Goal: Task Accomplishment & Management: Use online tool/utility

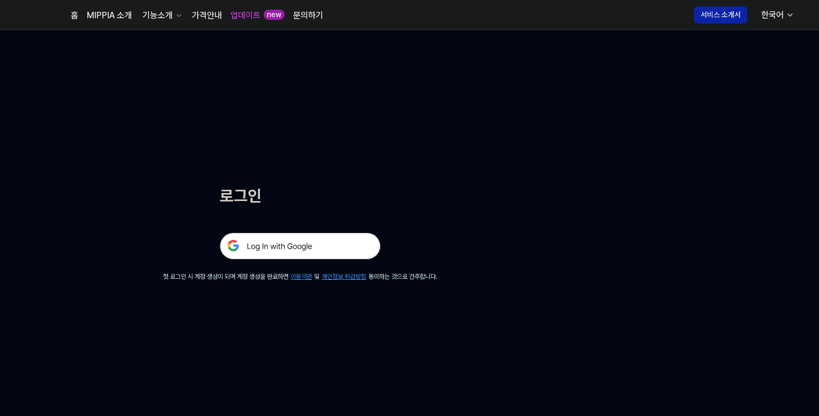
click at [279, 251] on img at bounding box center [300, 246] width 161 height 27
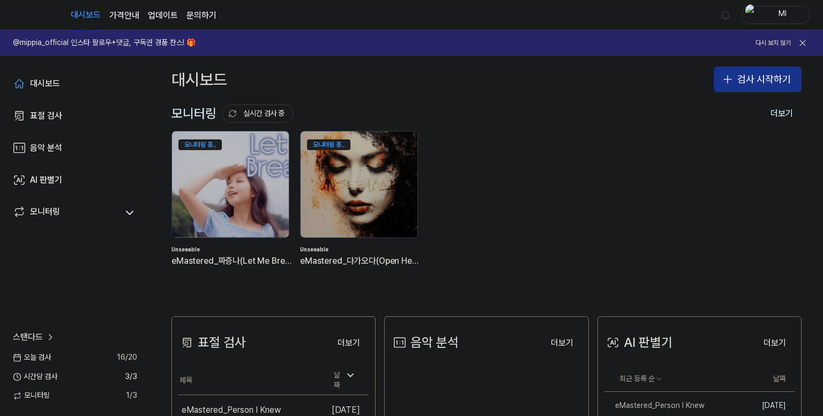
click at [741, 79] on button "검사 시작하기" at bounding box center [758, 79] width 88 height 26
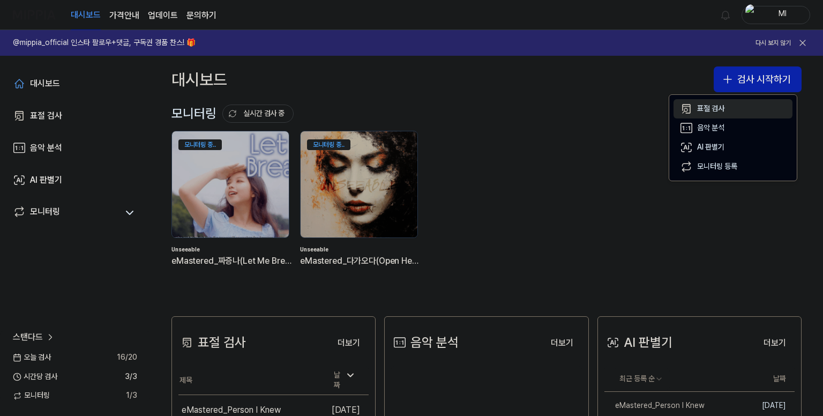
click at [715, 109] on div "표절 검사" at bounding box center [710, 108] width 27 height 11
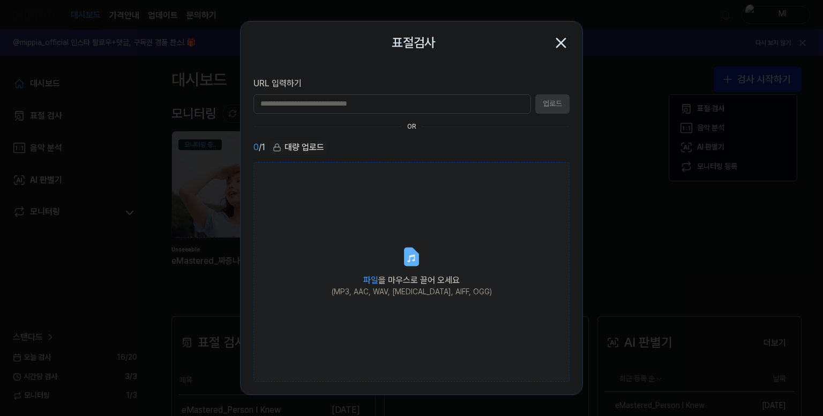
click at [418, 259] on icon at bounding box center [411, 256] width 13 height 17
click at [0, 0] on input "파일 을 마우스로 끌어 오세요 (MP3, AAC, WAV, FLAC, AIFF, OGG)" at bounding box center [0, 0] width 0 height 0
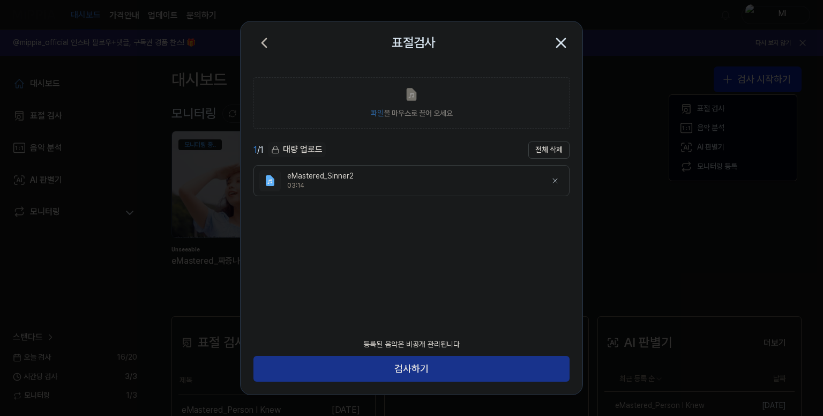
click at [432, 366] on button "검사하기" at bounding box center [411, 369] width 316 height 26
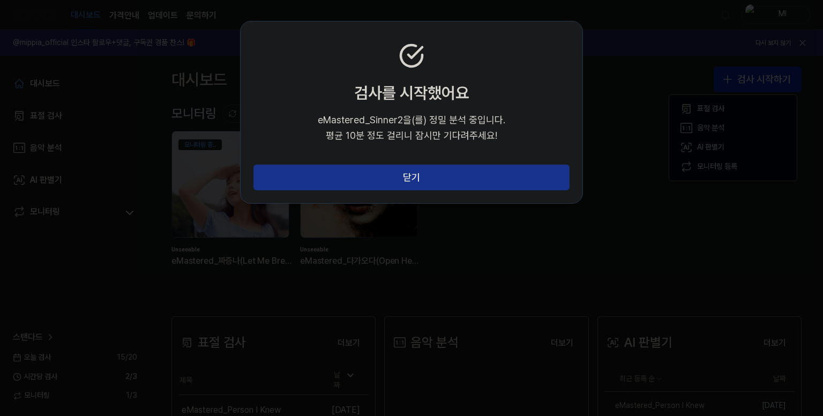
click at [429, 174] on button "닫기" at bounding box center [411, 177] width 316 height 26
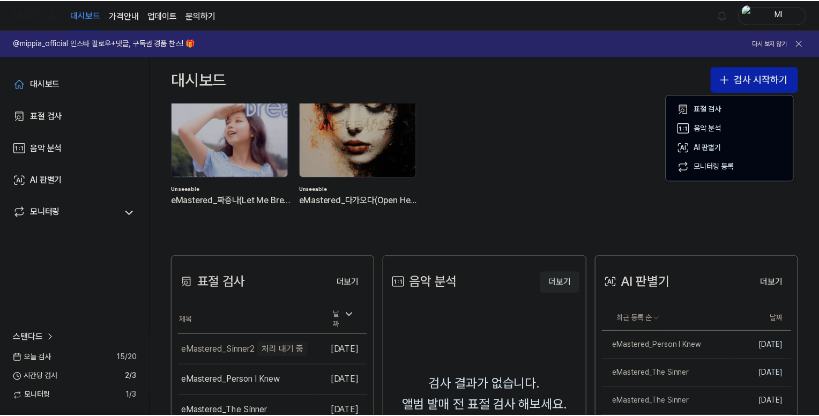
scroll to position [107, 0]
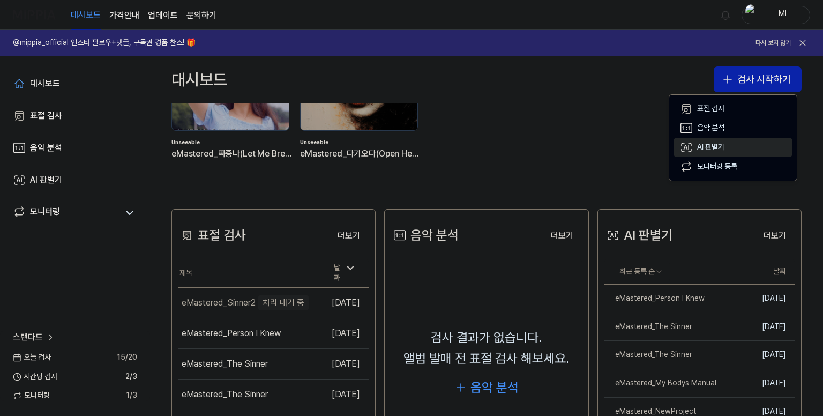
click at [714, 142] on div "AI 판별기" at bounding box center [710, 147] width 27 height 11
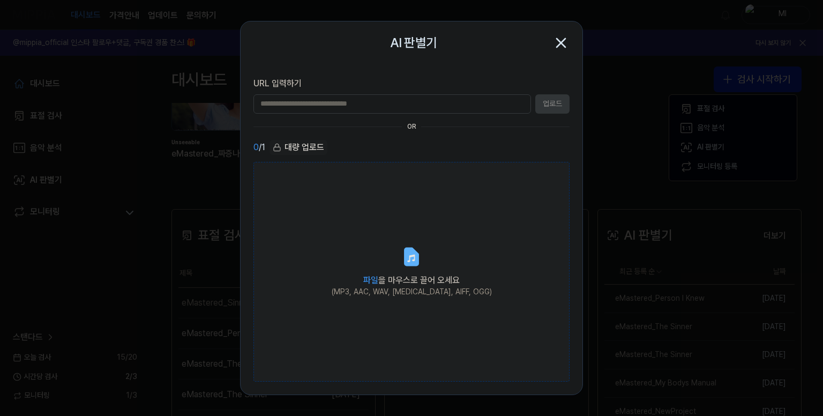
click at [405, 257] on icon at bounding box center [411, 256] width 13 height 17
click at [0, 0] on input "파일 을 마우스로 끌어 오세요 (MP3, AAC, WAV, FLAC, AIFF, OGG)" at bounding box center [0, 0] width 0 height 0
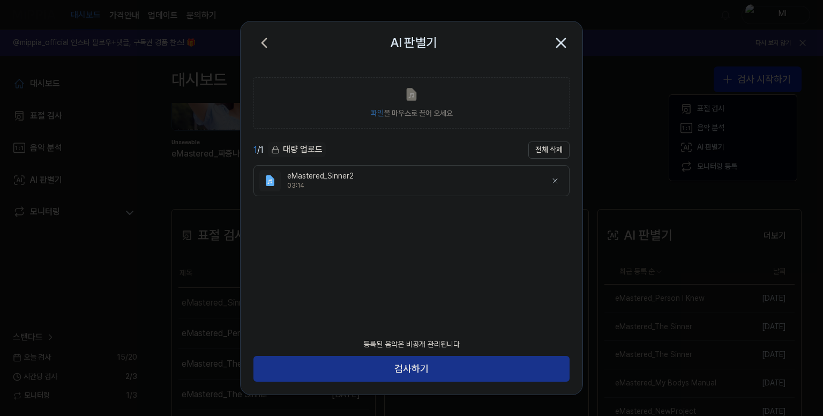
click at [436, 371] on button "검사하기" at bounding box center [411, 369] width 316 height 26
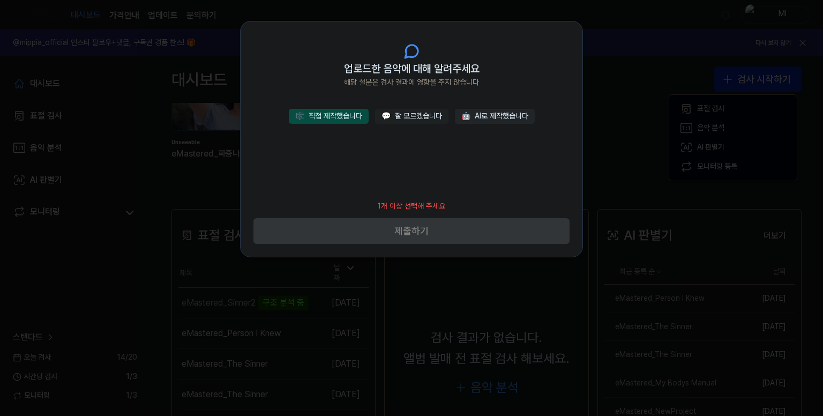
drag, startPoint x: 321, startPoint y: 118, endPoint x: 344, endPoint y: 125, distance: 23.9
click at [321, 118] on button "🎼 직접 제작했습니다" at bounding box center [329, 116] width 80 height 15
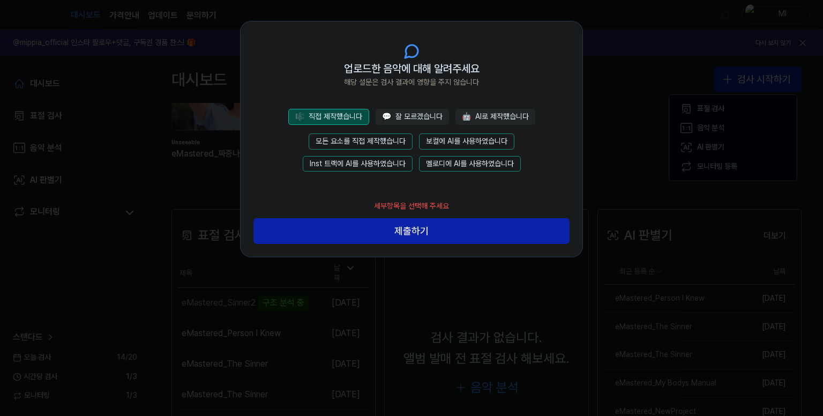
click at [358, 138] on button "모든 요소를 직접 제작했습니다" at bounding box center [361, 141] width 104 height 16
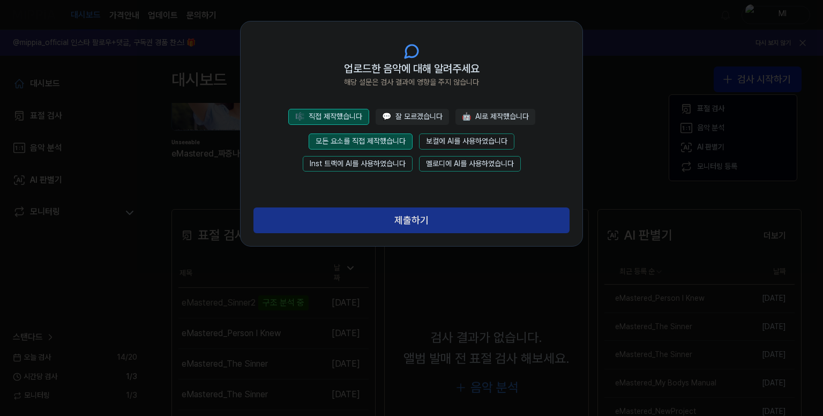
click at [408, 214] on button "제출하기" at bounding box center [411, 220] width 316 height 26
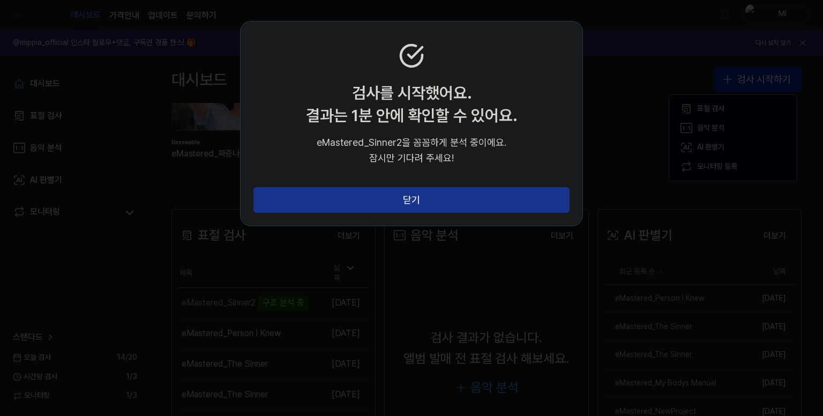
click at [418, 200] on button "닫기" at bounding box center [411, 200] width 316 height 26
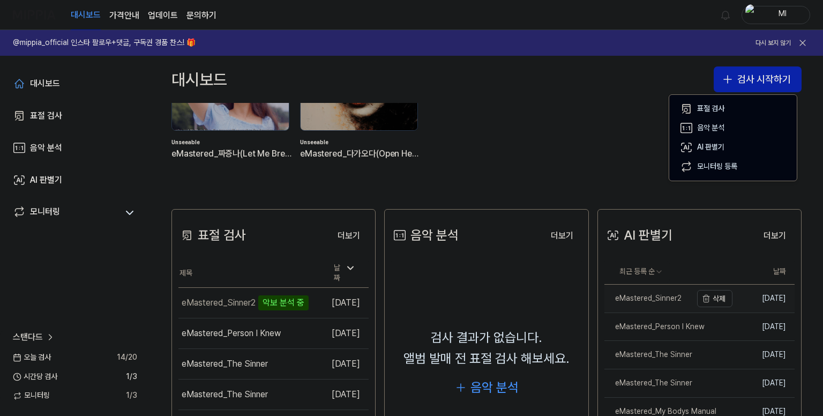
click at [654, 299] on div "eMastered_Sinner2" at bounding box center [642, 298] width 77 height 11
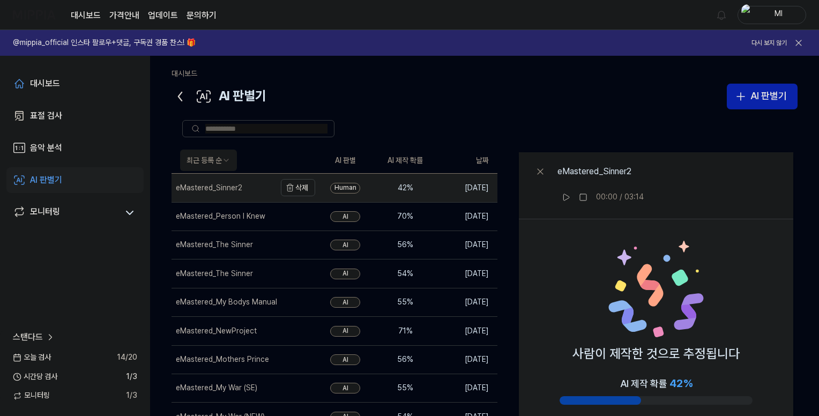
click at [233, 189] on div "eMastered_Sinner2" at bounding box center [209, 188] width 66 height 11
click at [274, 184] on div "eMastered_Sinner2" at bounding box center [223, 188] width 104 height 28
click at [231, 186] on div "eMastered_Sinner2" at bounding box center [209, 188] width 66 height 11
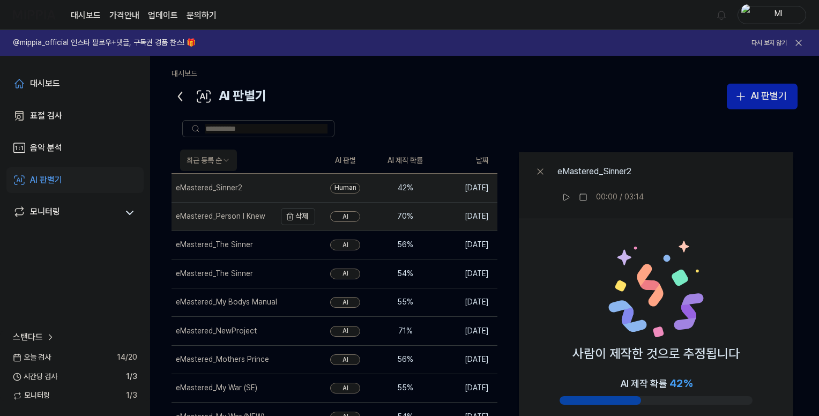
click at [229, 215] on div "eMastered_Person I Knew" at bounding box center [220, 216] width 89 height 11
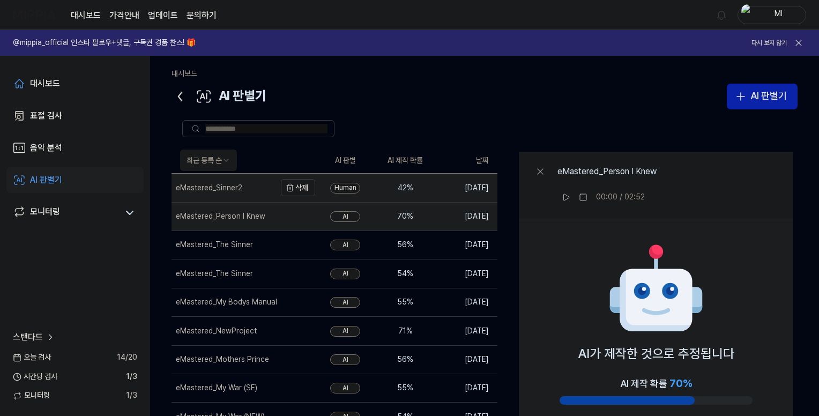
click at [229, 189] on div "eMastered_Sinner2" at bounding box center [209, 188] width 66 height 11
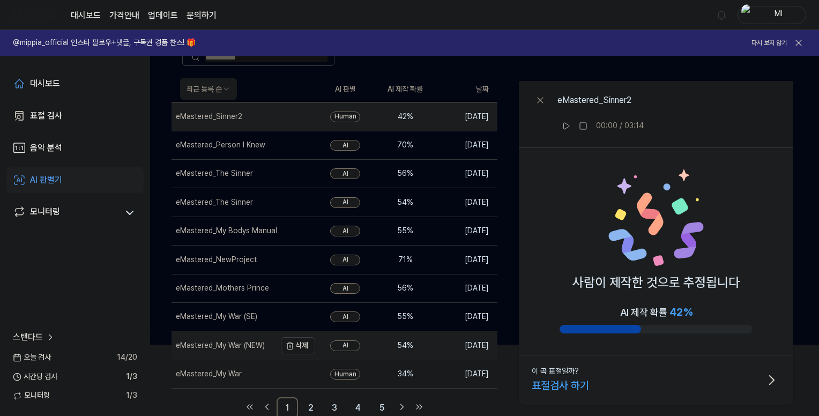
scroll to position [79, 0]
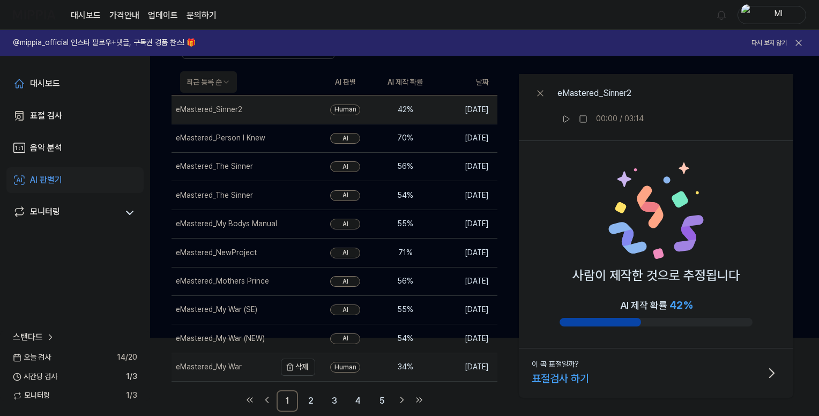
click at [214, 369] on div "eMastered_My War" at bounding box center [209, 367] width 66 height 11
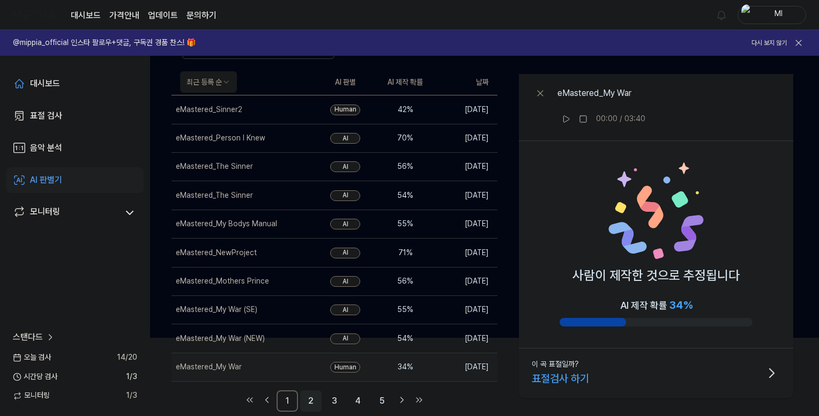
click at [307, 399] on link "2" at bounding box center [310, 400] width 21 height 21
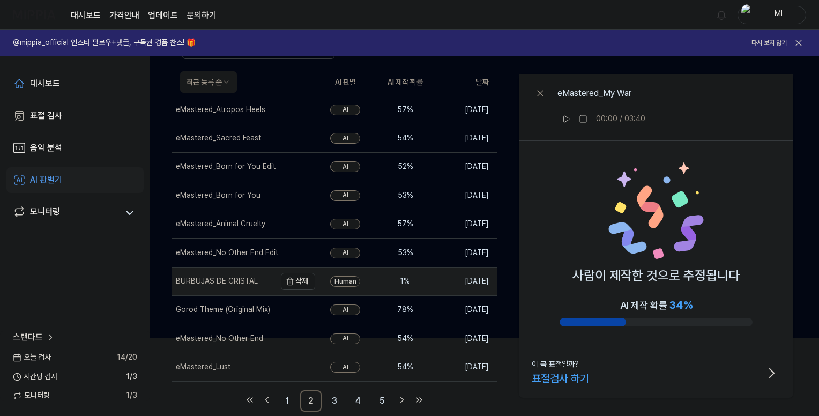
click at [223, 286] on div "BURBUJAS DE CRISTAL" at bounding box center [223, 281] width 104 height 28
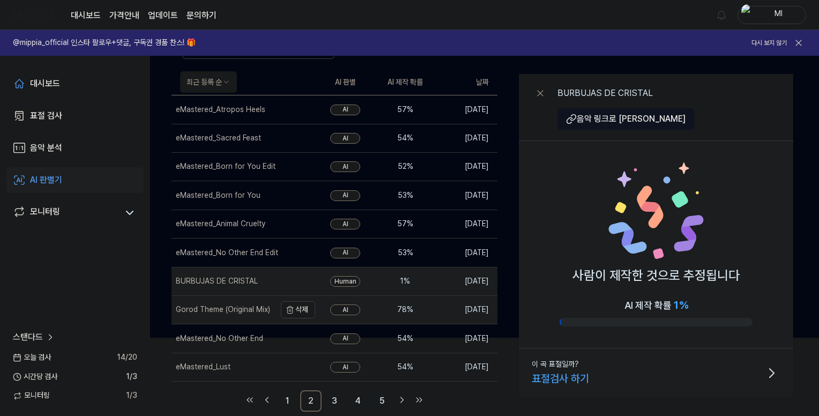
click at [206, 316] on div "Gorod Theme (Original Mix)" at bounding box center [223, 310] width 104 height 28
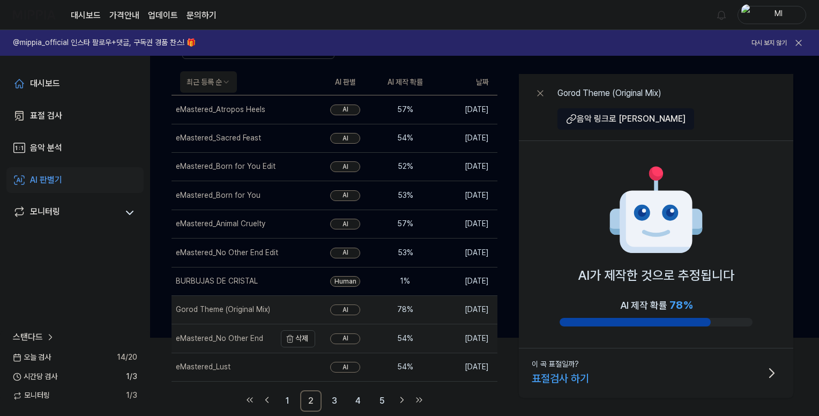
click at [210, 341] on div "eMastered_No Other End" at bounding box center [219, 338] width 87 height 11
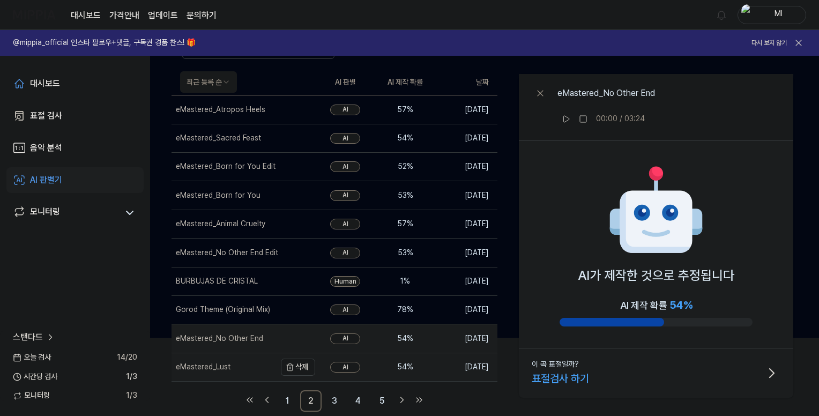
click at [212, 371] on div "eMastered_Lust" at bounding box center [203, 367] width 55 height 11
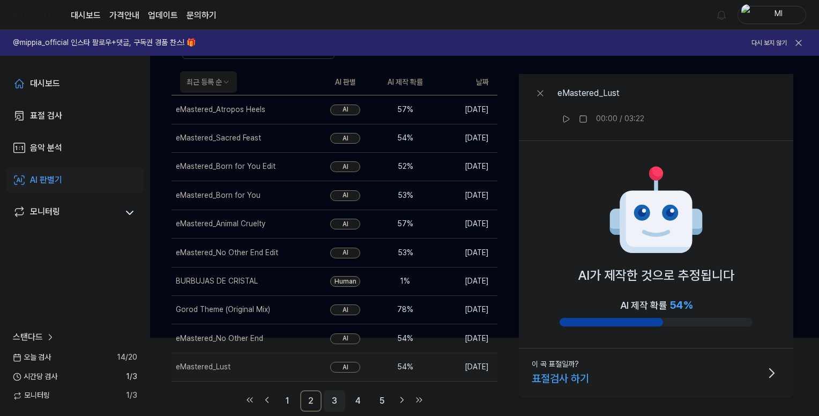
click at [332, 401] on link "3" at bounding box center [334, 400] width 21 height 21
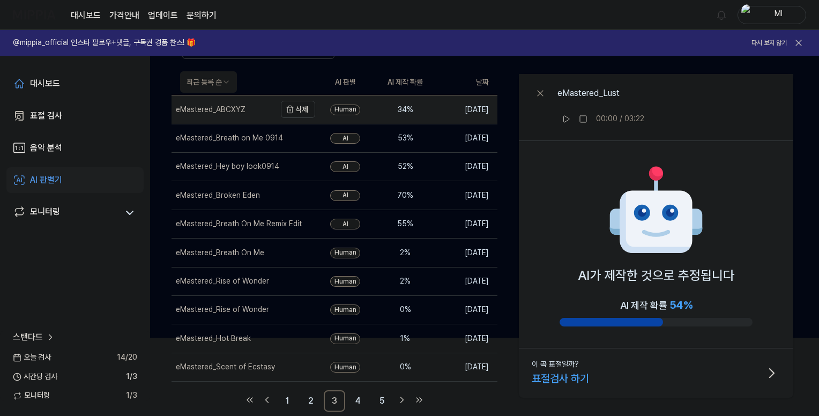
click at [208, 111] on div "eMastered_ABCXYZ" at bounding box center [211, 109] width 70 height 11
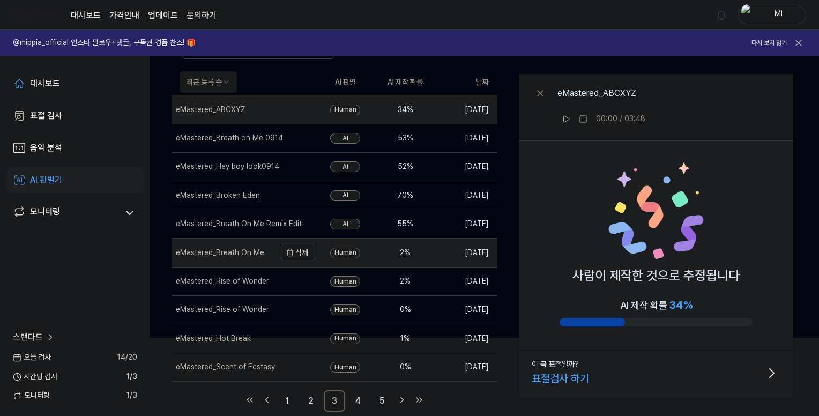
click at [214, 256] on div "eMastered_Breath On Me" at bounding box center [220, 253] width 88 height 11
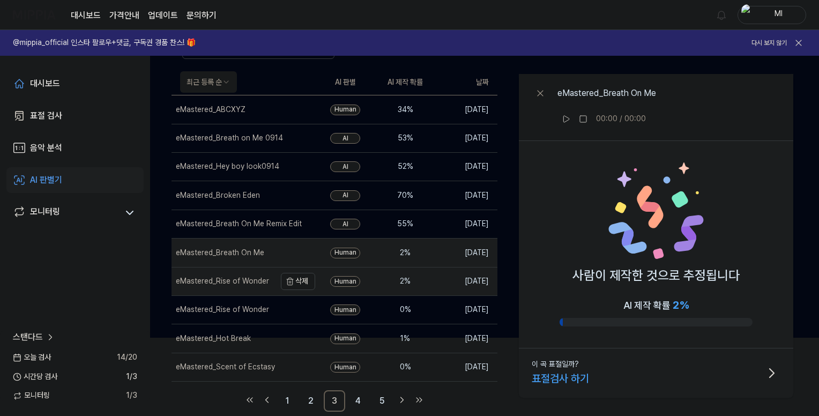
click at [225, 282] on div "eMastered_Rise of Wonder" at bounding box center [222, 281] width 93 height 11
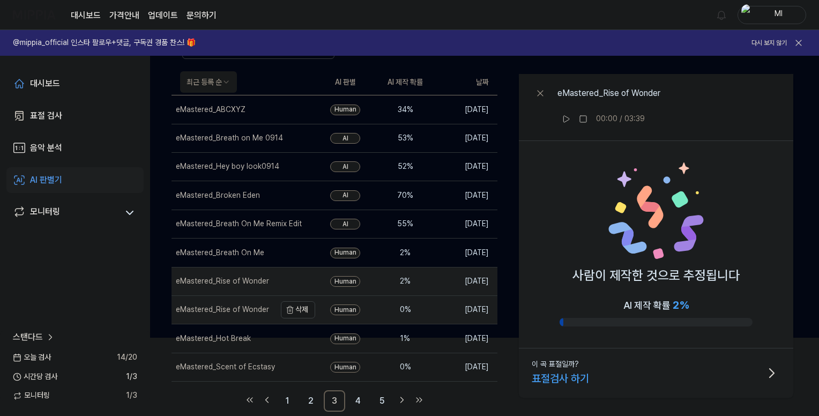
click at [218, 306] on div "eMastered_Rise of Wonder" at bounding box center [222, 309] width 93 height 11
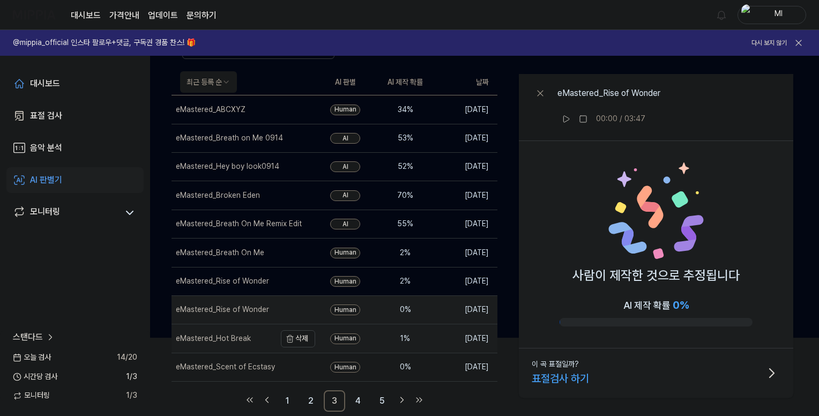
click at [214, 339] on div "eMastered_Hot Break" at bounding box center [213, 338] width 75 height 11
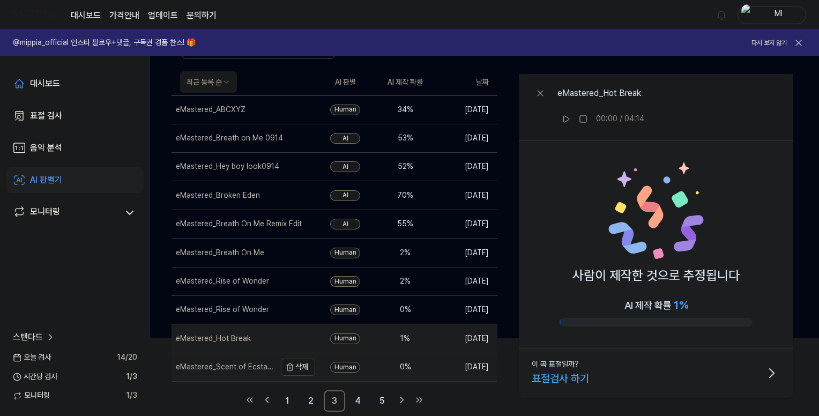
click at [212, 368] on div "eMastered_Scent of Ecstasy" at bounding box center [225, 367] width 98 height 11
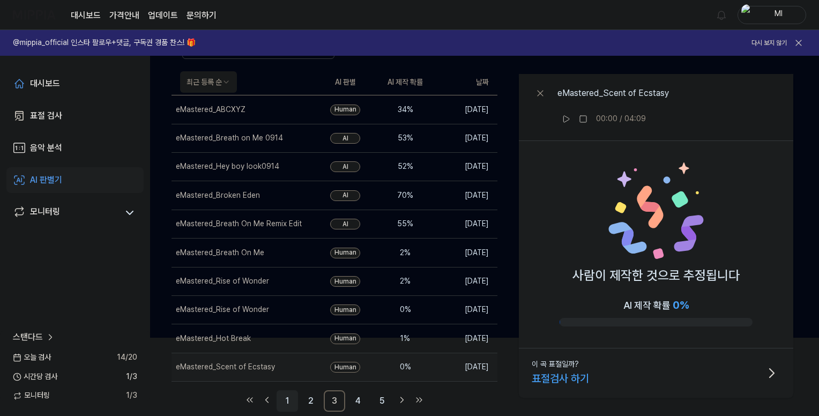
click at [286, 401] on link "1" at bounding box center [286, 400] width 21 height 21
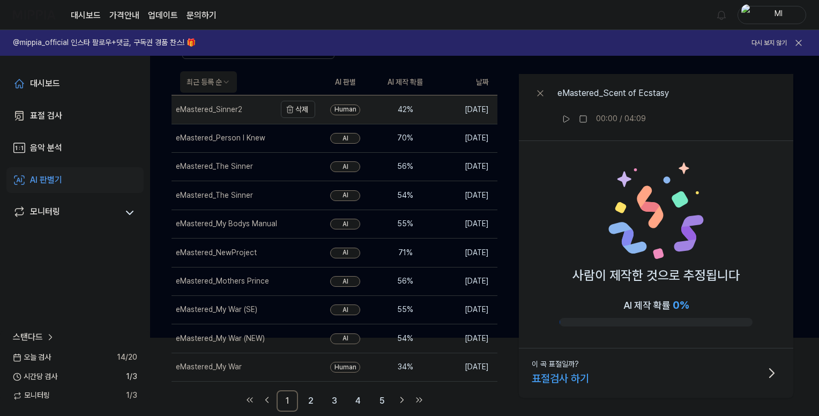
click at [211, 108] on div "eMastered_Sinner2" at bounding box center [209, 109] width 66 height 11
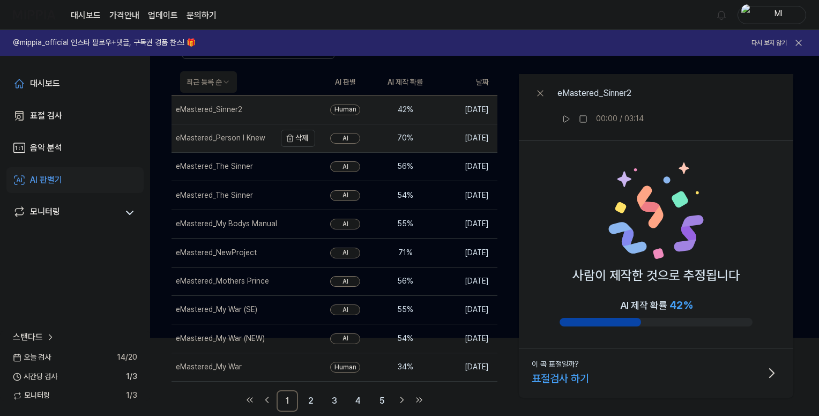
click at [223, 141] on div "eMastered_Person I Knew" at bounding box center [220, 138] width 89 height 11
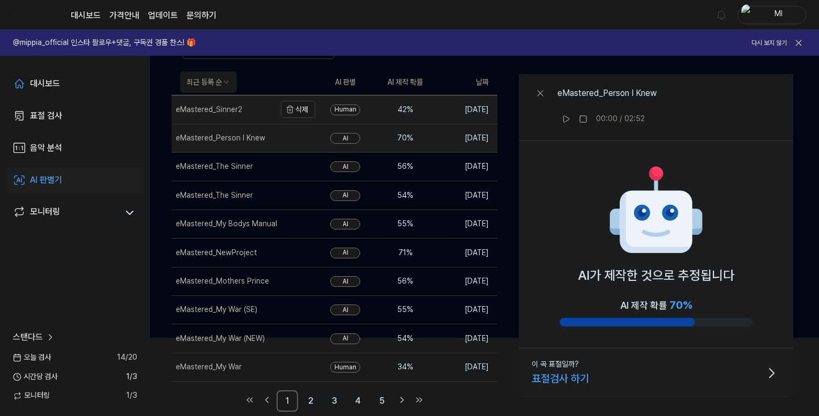
click at [221, 114] on div "eMastered_Sinner2" at bounding box center [223, 109] width 104 height 28
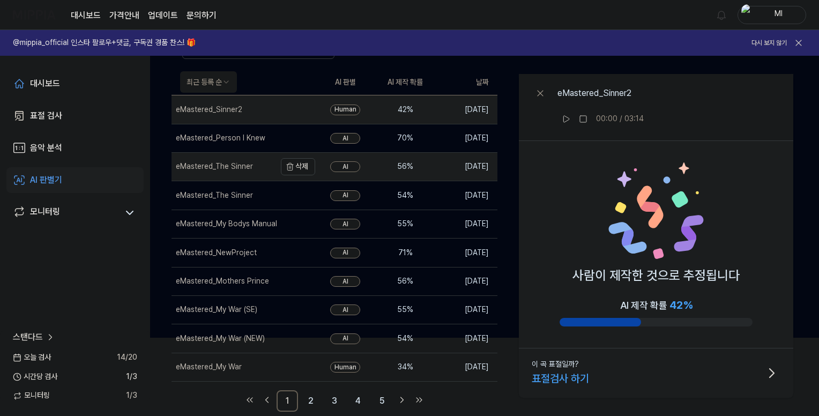
click at [233, 164] on div "eMastered_The Sinner" at bounding box center [214, 166] width 77 height 11
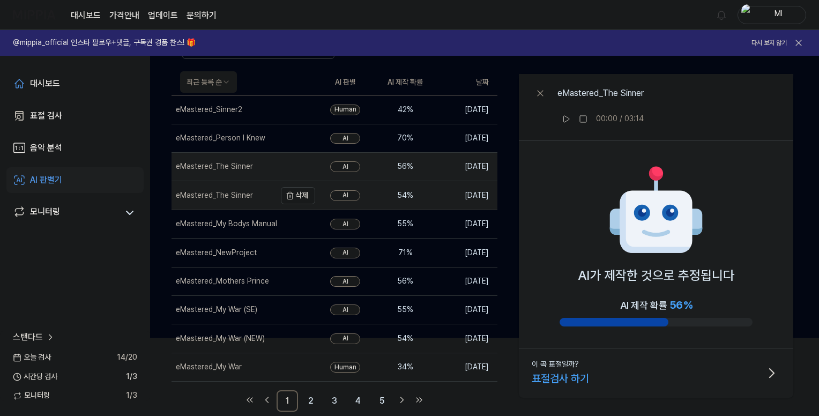
click at [227, 199] on div "eMastered_The Sinner" at bounding box center [214, 195] width 77 height 11
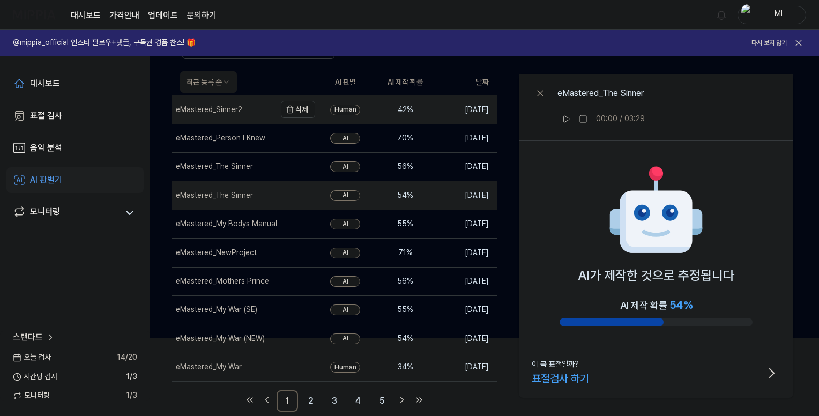
click at [227, 108] on div "eMastered_Sinner2" at bounding box center [209, 109] width 66 height 11
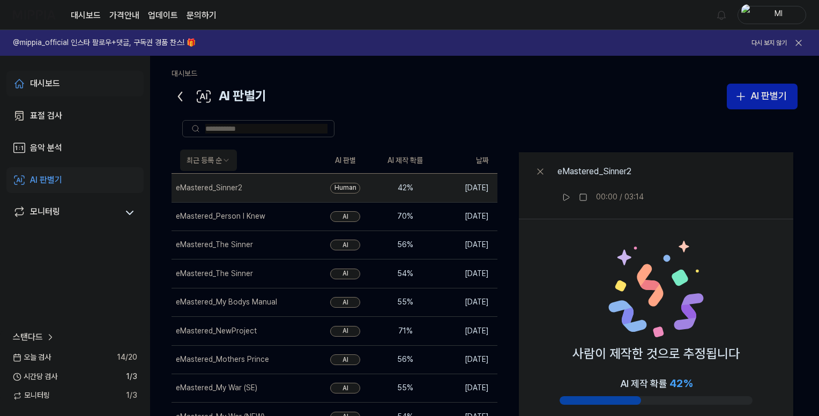
drag, startPoint x: 57, startPoint y: 84, endPoint x: 101, endPoint y: 83, distance: 44.5
click at [56, 83] on div "대시보드" at bounding box center [45, 83] width 30 height 13
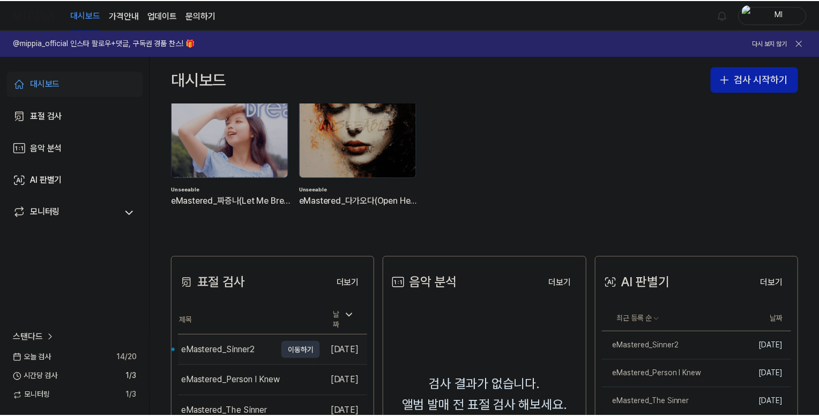
scroll to position [107, 0]
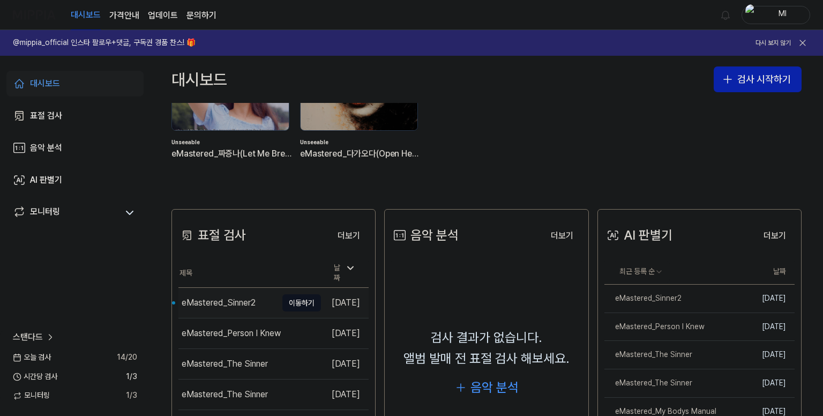
click at [222, 297] on div "eMastered_Sinner2" at bounding box center [219, 302] width 74 height 13
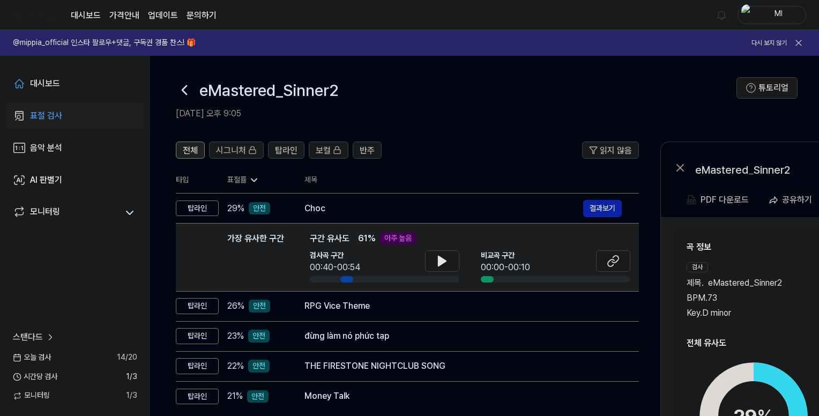
click at [186, 143] on div "전체" at bounding box center [190, 150] width 15 height 14
click at [291, 152] on span "탑라인" at bounding box center [286, 150] width 23 height 13
click at [199, 146] on button "전체" at bounding box center [190, 149] width 29 height 17
click at [283, 148] on span "탑라인" at bounding box center [286, 150] width 23 height 13
click at [234, 151] on span "시그니처" at bounding box center [231, 150] width 30 height 13
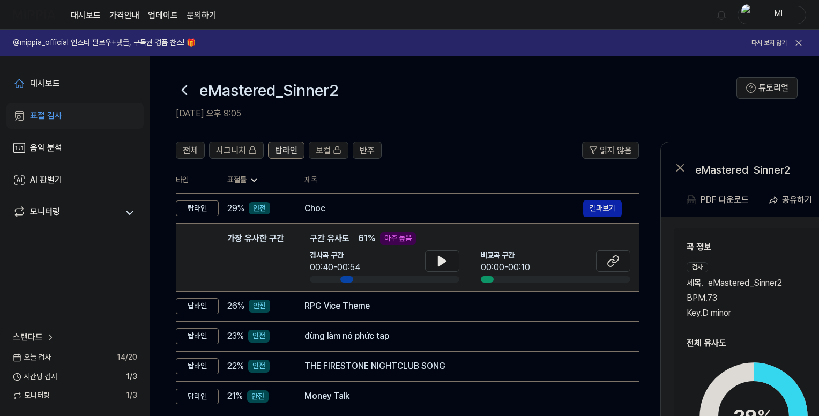
click at [297, 148] on button "탑라인" at bounding box center [286, 149] width 36 height 17
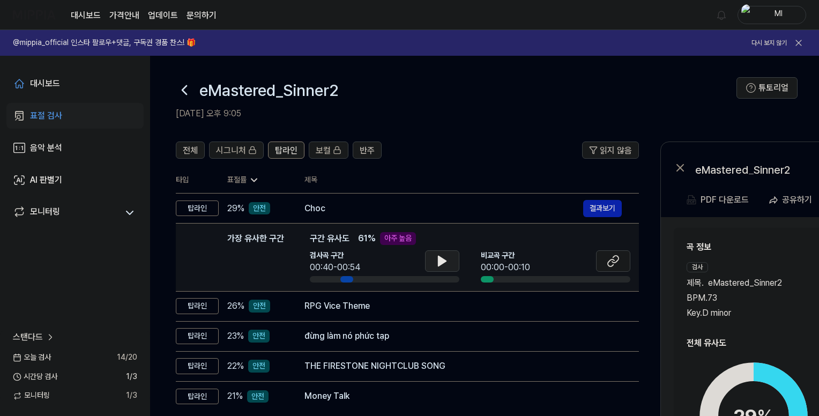
click at [440, 260] on icon at bounding box center [442, 261] width 8 height 10
click at [440, 260] on icon at bounding box center [440, 261] width 2 height 9
click at [45, 82] on div "대시보드" at bounding box center [45, 83] width 30 height 13
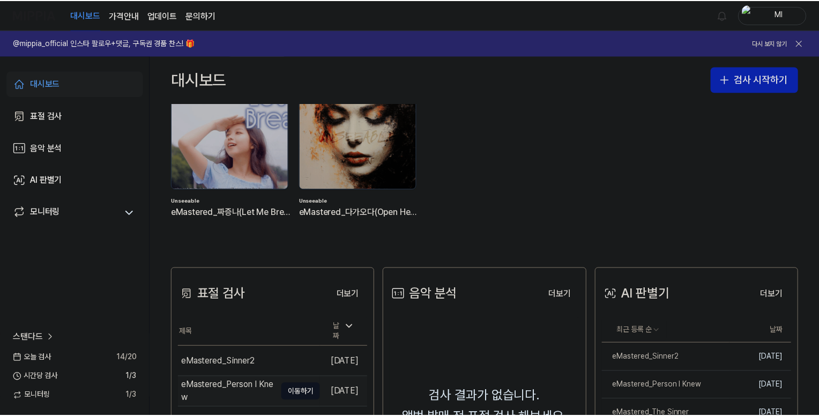
scroll to position [107, 0]
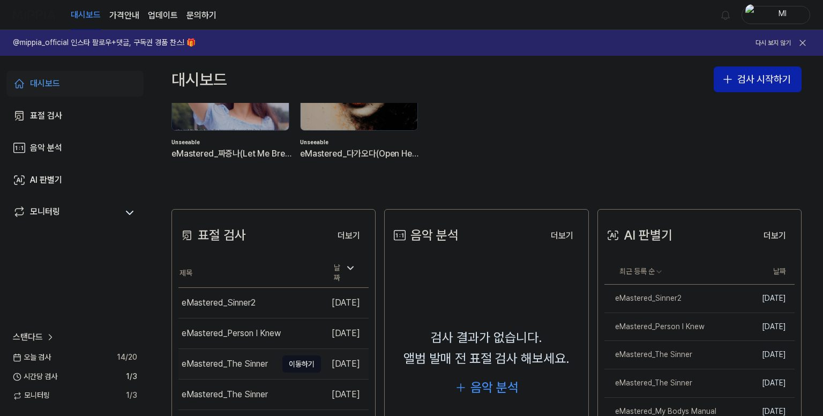
click at [226, 357] on div "eMastered_The Sinner" at bounding box center [225, 363] width 86 height 13
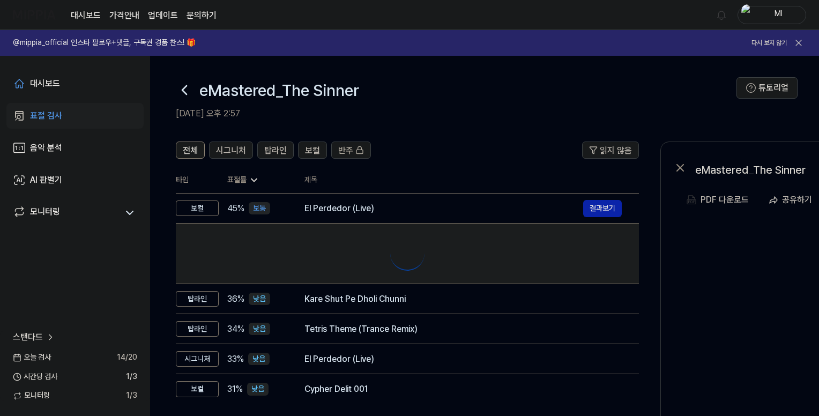
click at [226, 357] on td "33 % 낮음" at bounding box center [253, 359] width 69 height 30
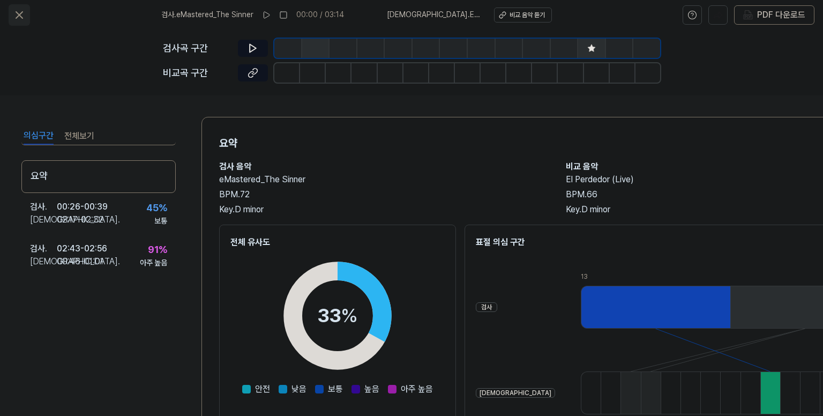
click at [21, 14] on icon at bounding box center [19, 15] width 13 height 13
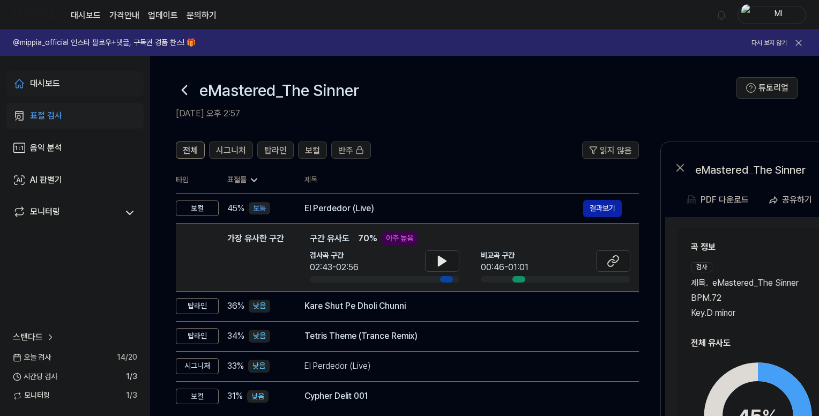
click at [32, 83] on div "대시보드" at bounding box center [45, 83] width 30 height 13
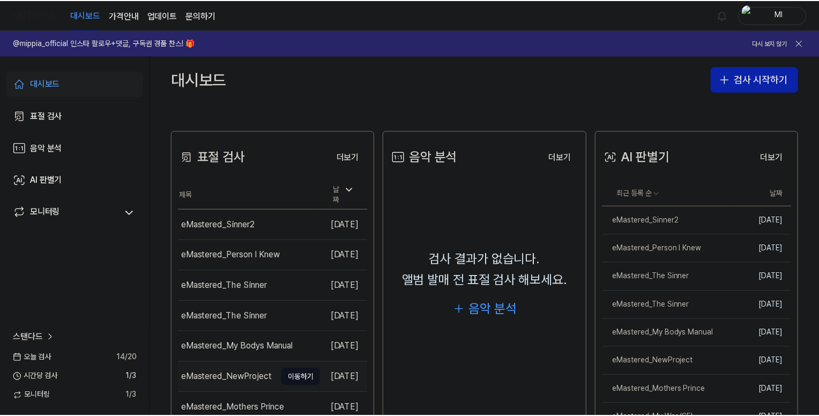
scroll to position [268, 0]
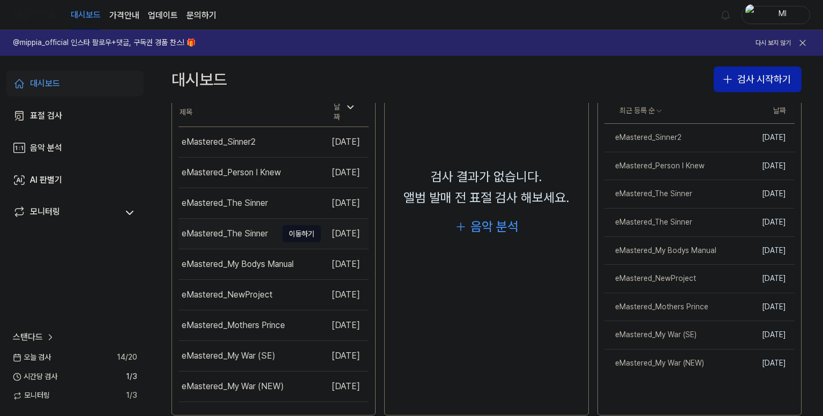
click at [235, 228] on div "eMastered_The Sinner" at bounding box center [225, 233] width 86 height 13
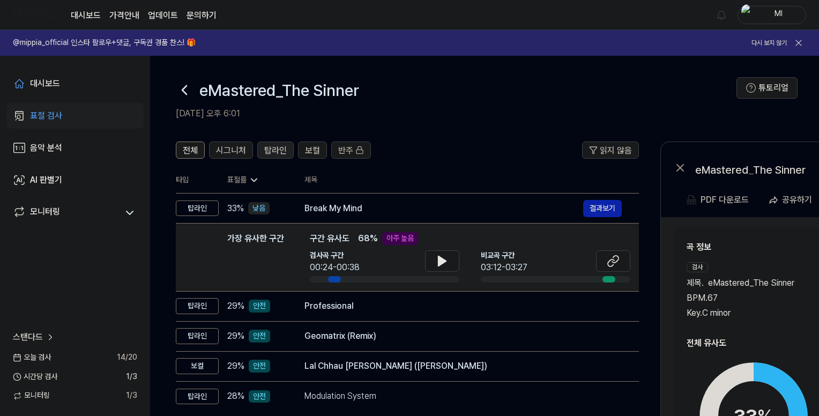
click at [275, 153] on span "탑라인" at bounding box center [275, 150] width 23 height 13
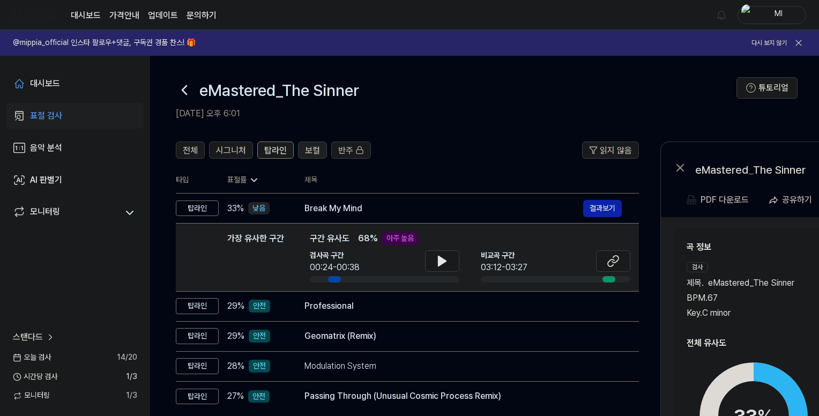
click at [305, 149] on span "보컬" at bounding box center [312, 150] width 15 height 13
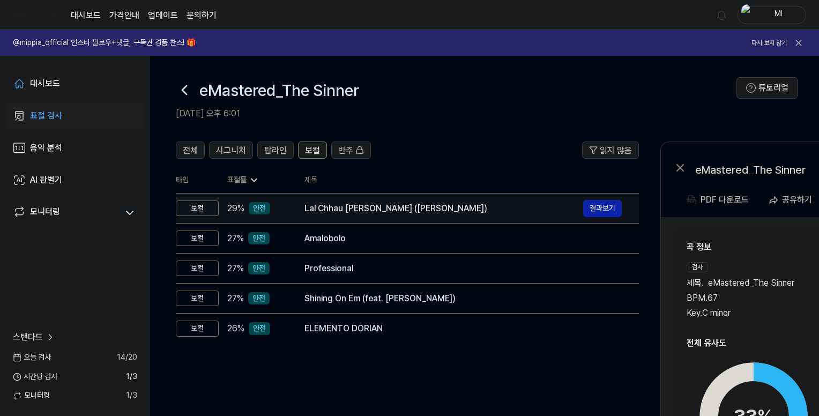
click at [353, 210] on div "Lal Chhau Liloh Maa (Maithili Bhajan)" at bounding box center [443, 208] width 279 height 13
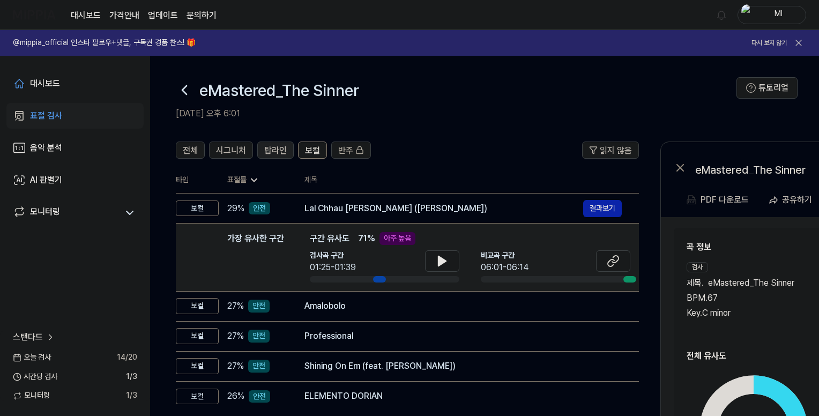
click at [282, 152] on span "탑라인" at bounding box center [275, 150] width 23 height 13
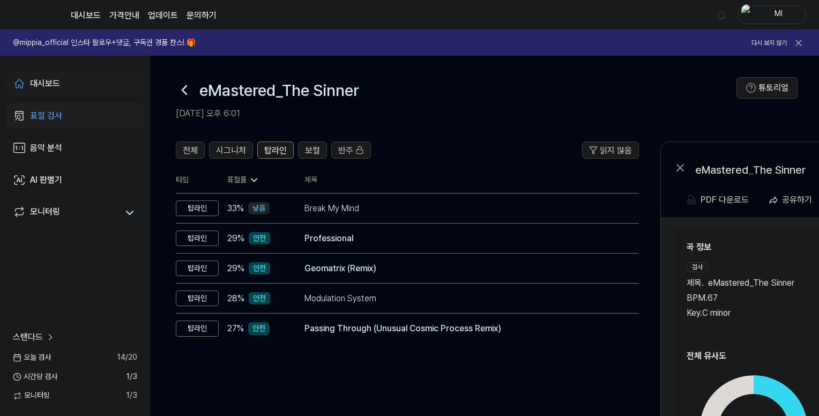
click at [56, 80] on div "대시보드" at bounding box center [45, 83] width 30 height 13
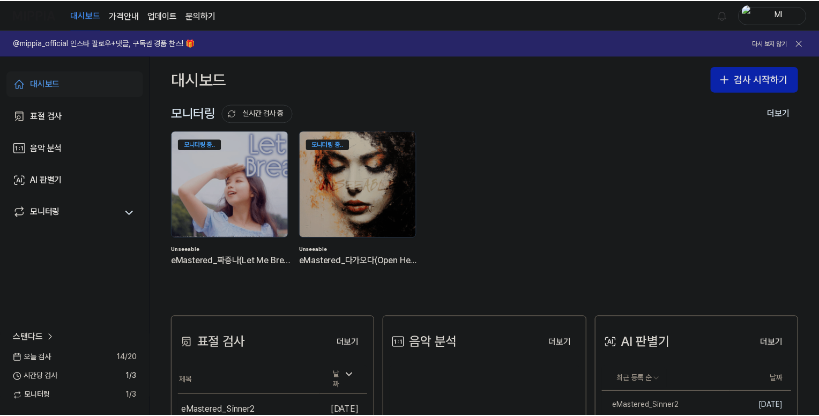
scroll to position [107, 0]
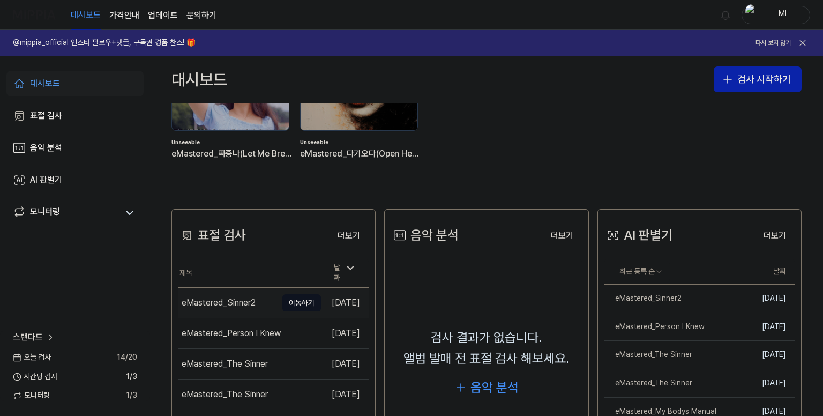
click at [220, 302] on div "eMastered_Sinner2" at bounding box center [219, 302] width 74 height 13
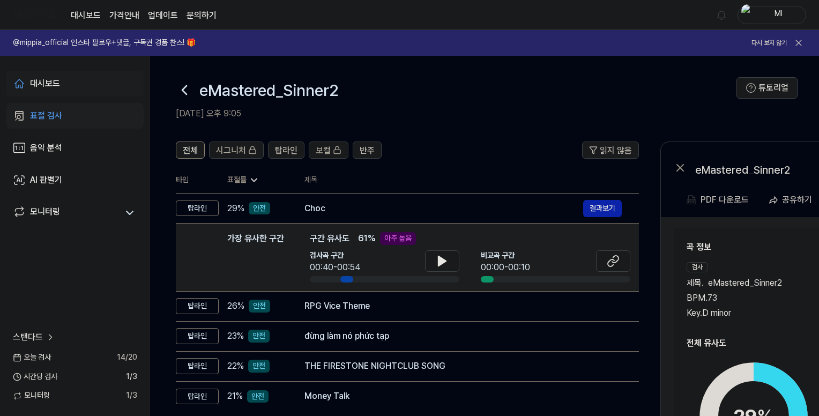
click at [39, 85] on div "대시보드" at bounding box center [45, 83] width 30 height 13
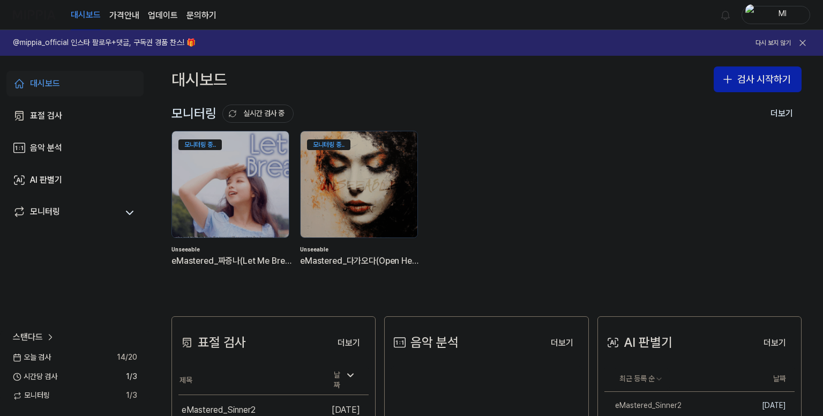
click at [558, 43] on link "@mippia_official 인스타 팔로우+댓글, 구독권 경품 찬스! 🎁 다시 보지 않기" at bounding box center [411, 43] width 823 height 26
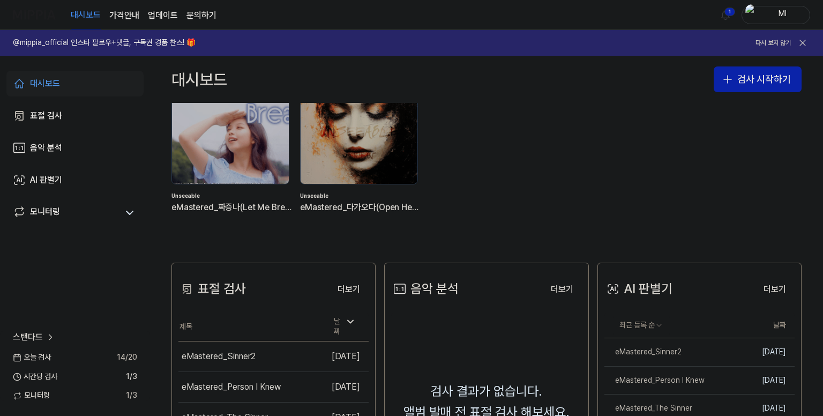
click at [805, 41] on icon at bounding box center [802, 43] width 11 height 11
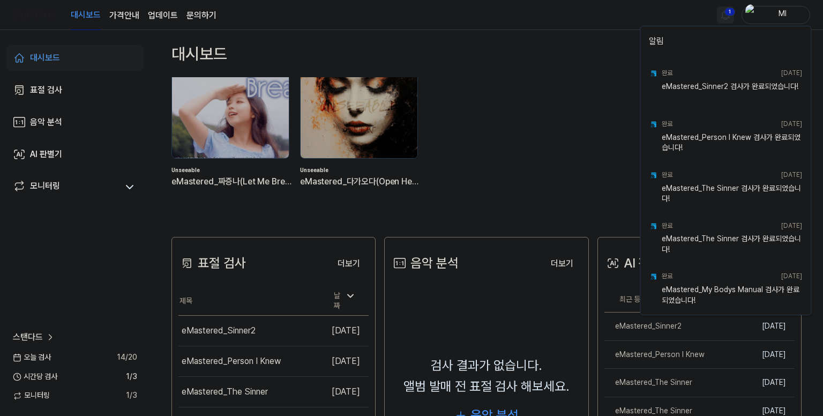
click at [723, 11] on html "대시보드 가격안내 업데이트 문의하기 1 Ml 대시보드 표절 검사 음악 분석 AI 판별기 모니터링 스탠다드 오늘 검사 14 / 20 시간당 검사…" at bounding box center [411, 208] width 823 height 416
click at [568, 24] on html "대시보드 가격안내 업데이트 문의하기 Ml 대시보드 표절 검사 음악 분석 AI 판별기 모니터링 스탠다드 오늘 검사 14 / 20 시간당 검사 1…" at bounding box center [411, 208] width 823 height 416
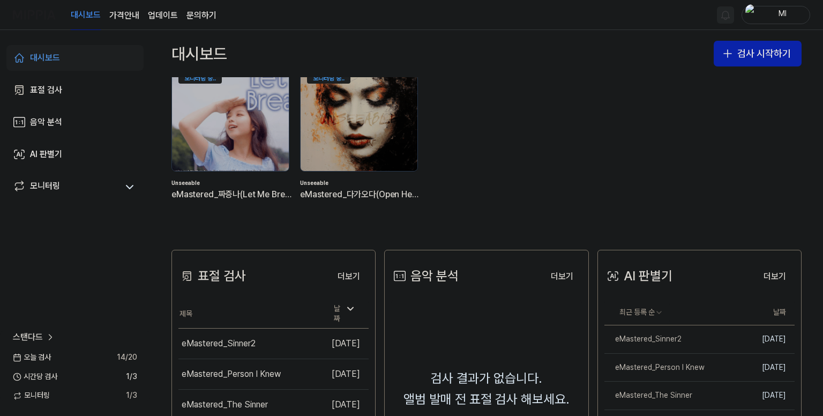
scroll to position [0, 0]
